Goal: Entertainment & Leisure: Consume media (video, audio)

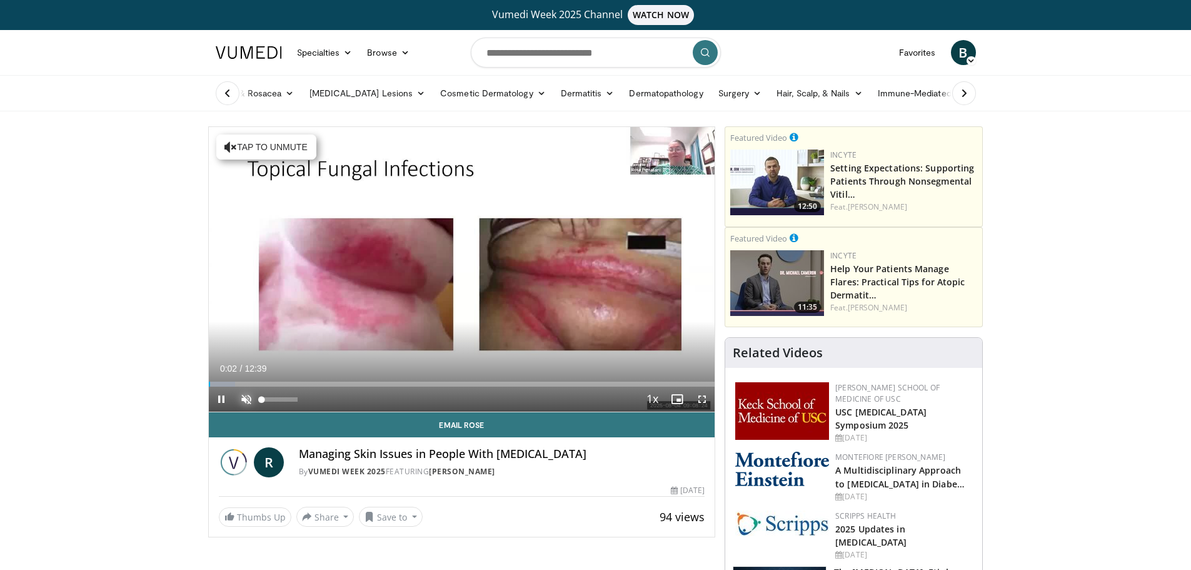
click at [243, 400] on span "Video Player" at bounding box center [246, 398] width 25 height 25
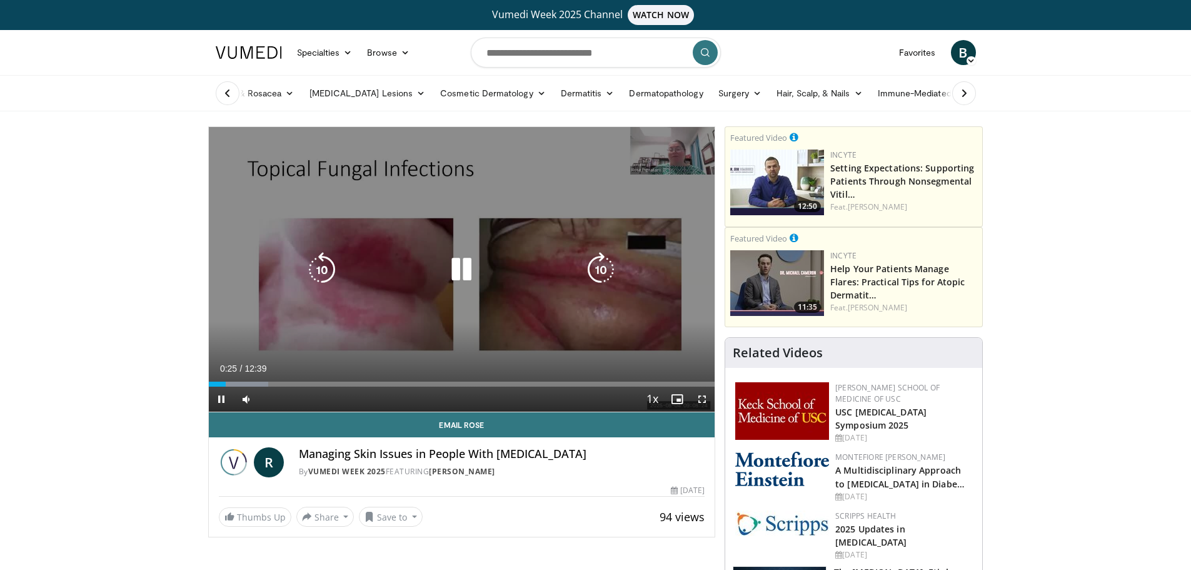
click at [456, 276] on icon "Video Player" at bounding box center [461, 269] width 35 height 35
click at [459, 271] on icon "Video Player" at bounding box center [461, 269] width 35 height 35
click at [465, 265] on icon "Video Player" at bounding box center [461, 269] width 35 height 35
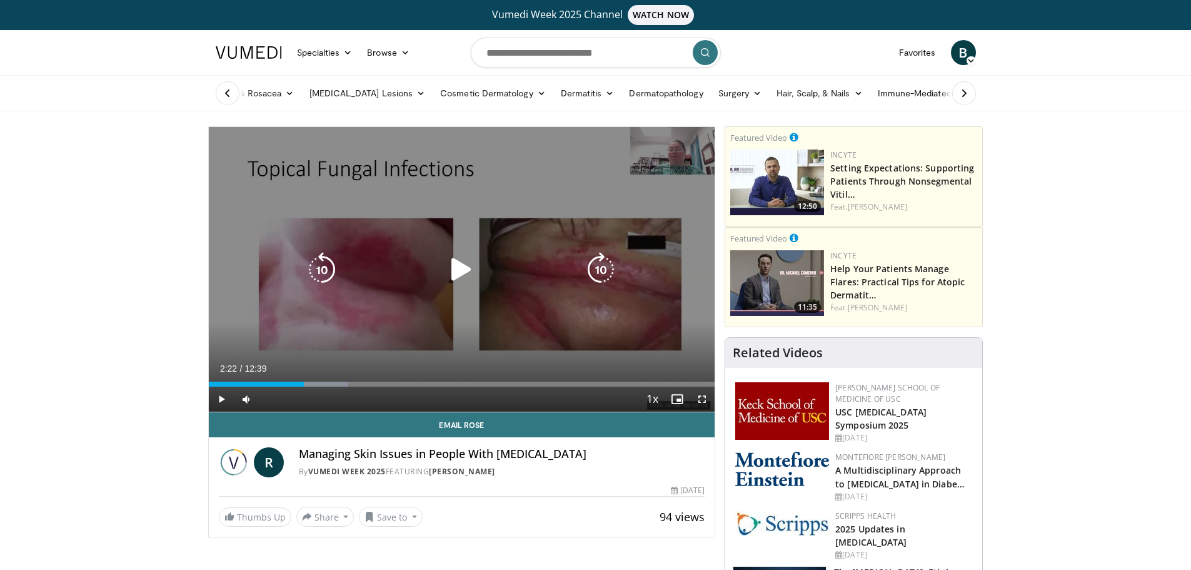
click at [462, 265] on icon "Video Player" at bounding box center [461, 269] width 35 height 35
click at [469, 267] on icon "Video Player" at bounding box center [461, 269] width 35 height 35
drag, startPoint x: 457, startPoint y: 263, endPoint x: 440, endPoint y: 273, distance: 20.2
click at [457, 265] on icon "Video Player" at bounding box center [461, 269] width 35 height 35
click at [470, 262] on icon "Video Player" at bounding box center [461, 269] width 35 height 35
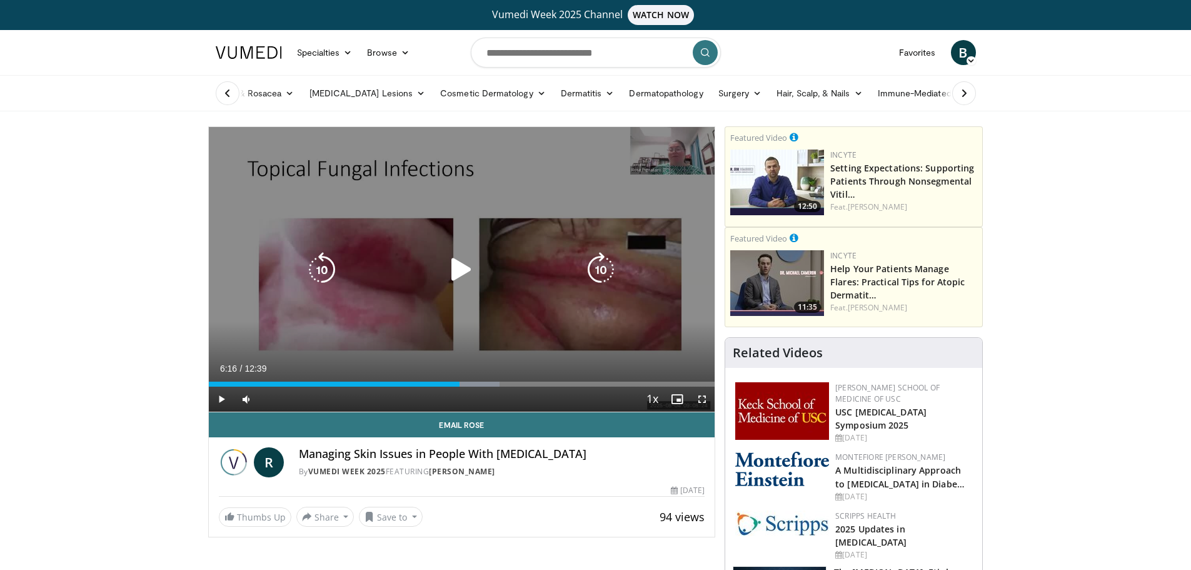
click at [462, 262] on icon "Video Player" at bounding box center [461, 269] width 35 height 35
click at [466, 270] on icon "Video Player" at bounding box center [461, 269] width 35 height 35
click at [452, 265] on icon "Video Player" at bounding box center [461, 269] width 35 height 35
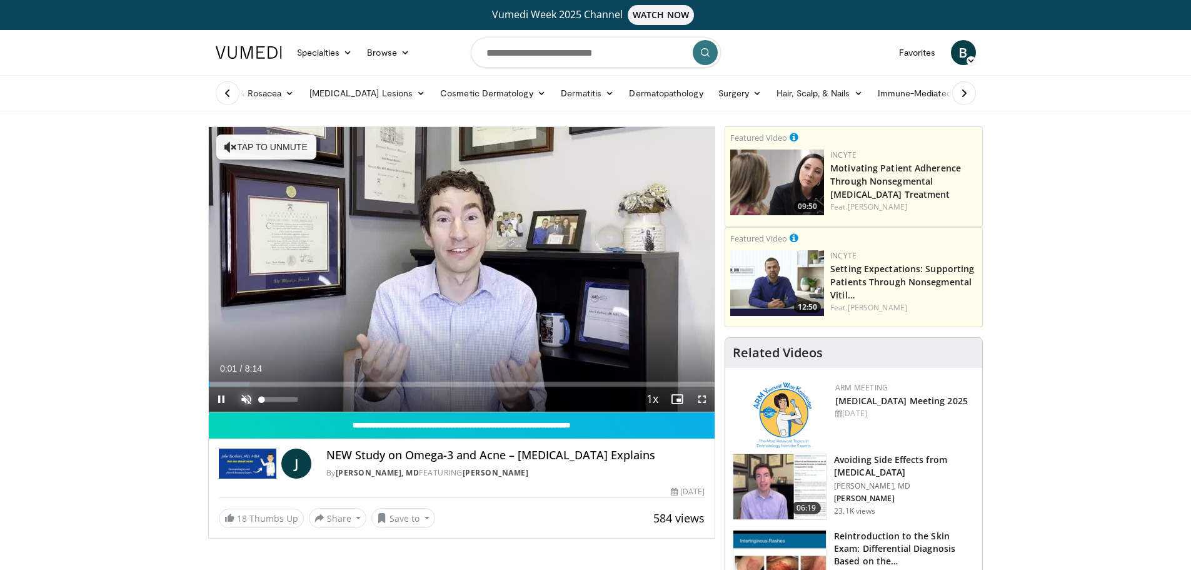
click at [248, 402] on span "Video Player" at bounding box center [246, 398] width 25 height 25
drag, startPoint x: 275, startPoint y: 398, endPoint x: 285, endPoint y: 400, distance: 10.1
click at [285, 400] on div "Volume Level" at bounding box center [273, 399] width 23 height 4
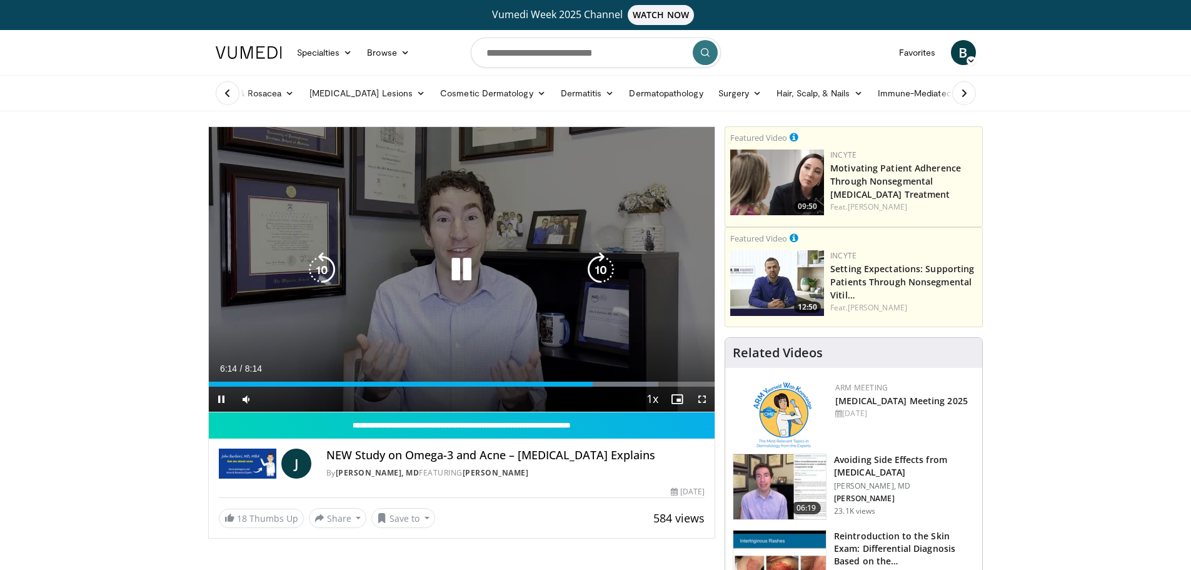
click at [458, 268] on icon "Video Player" at bounding box center [461, 269] width 35 height 35
click at [462, 268] on icon "Video Player" at bounding box center [461, 269] width 35 height 35
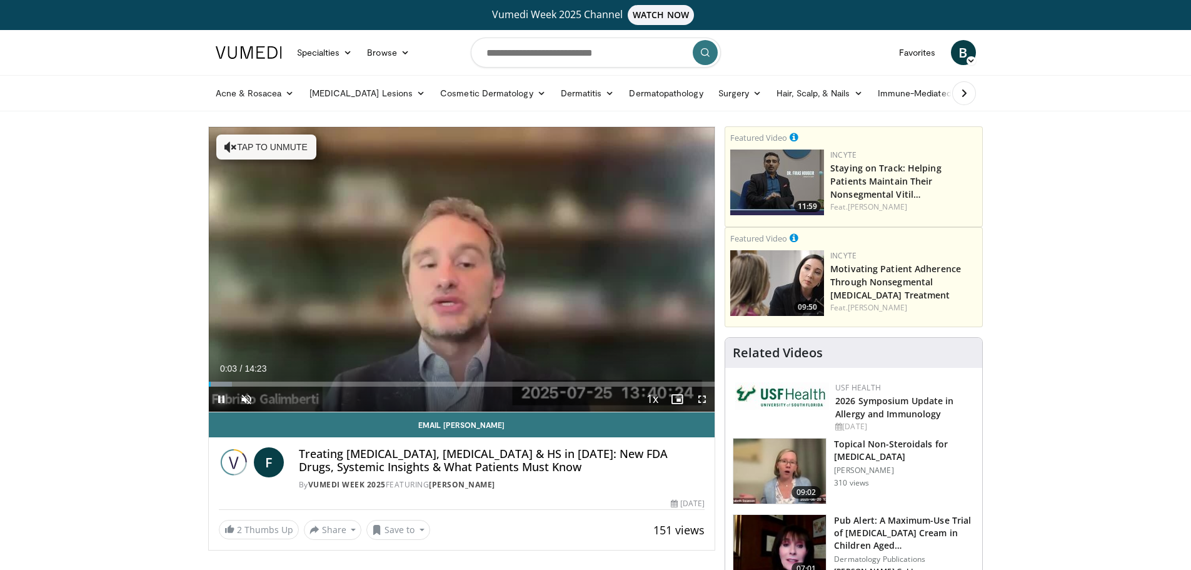
click at [219, 399] on span "Video Player" at bounding box center [221, 398] width 25 height 25
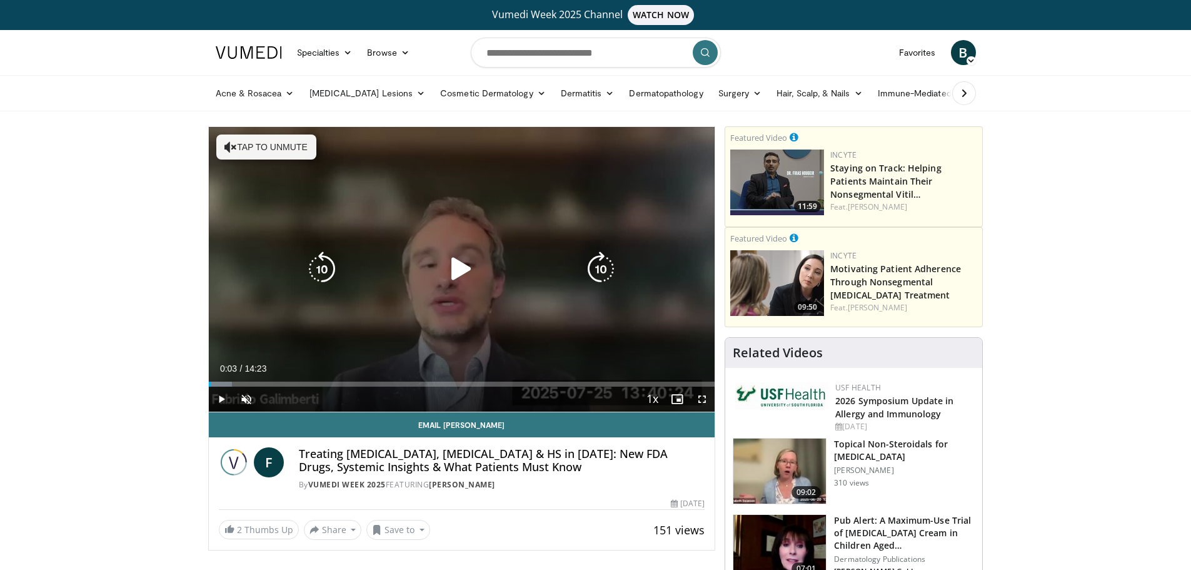
drag, startPoint x: 460, startPoint y: 274, endPoint x: 447, endPoint y: 273, distance: 13.1
click at [460, 272] on icon "Video Player" at bounding box center [461, 268] width 35 height 35
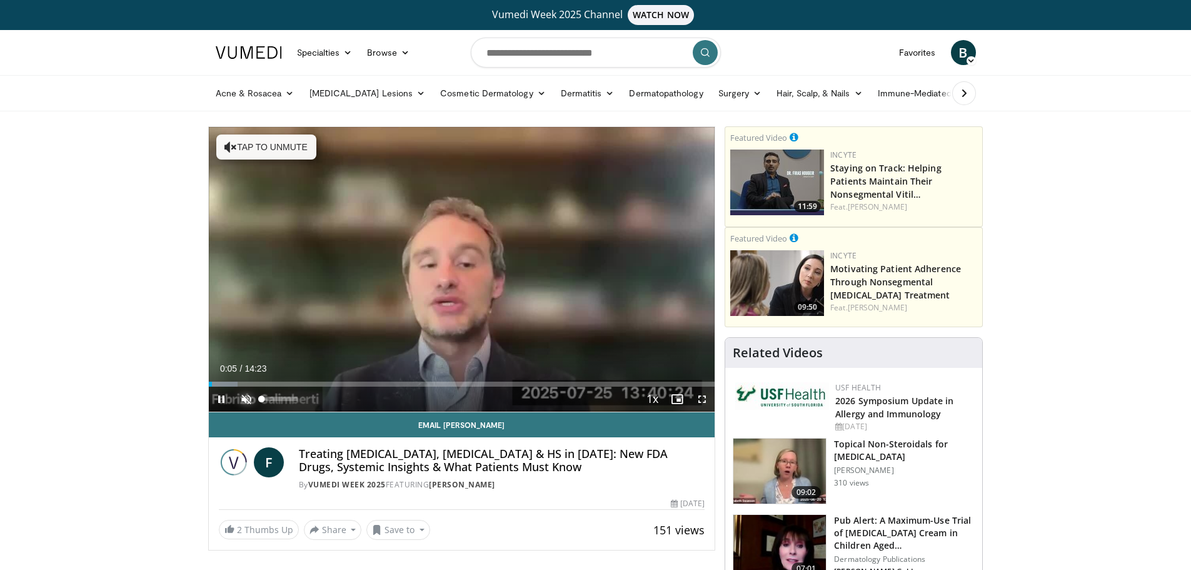
click at [249, 400] on span "Video Player" at bounding box center [246, 398] width 25 height 25
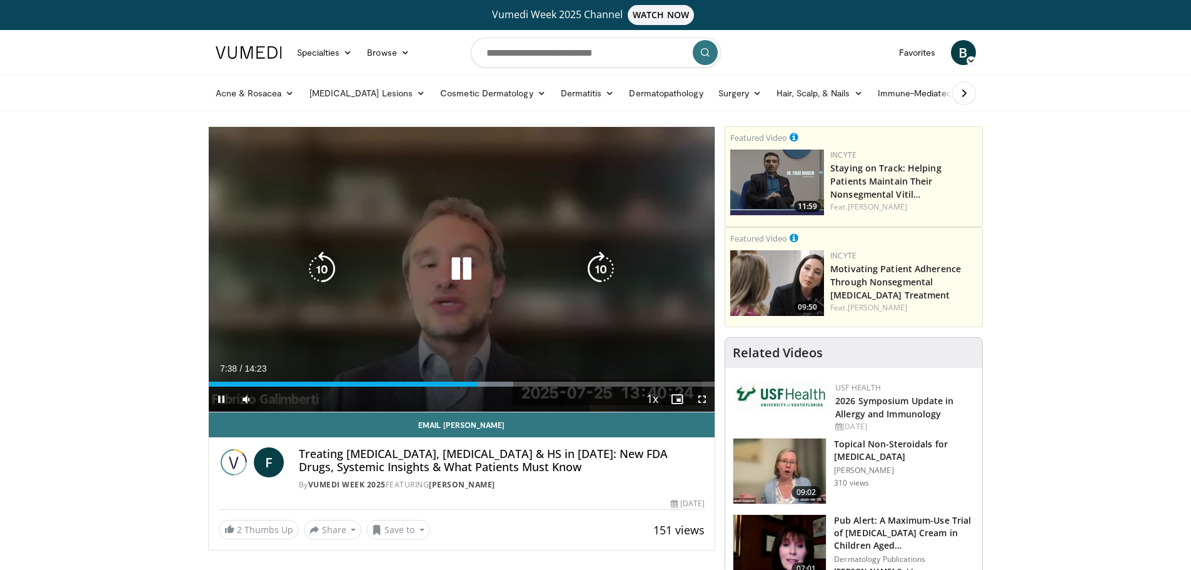
click at [452, 264] on icon "Video Player" at bounding box center [461, 268] width 35 height 35
